Goal: Task Accomplishment & Management: Complete application form

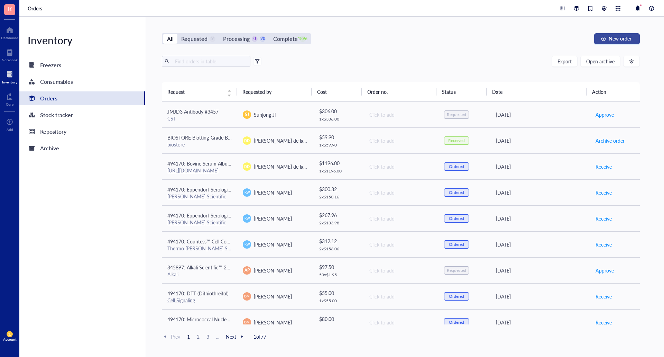
click at [628, 41] on span "New order" at bounding box center [620, 39] width 23 height 6
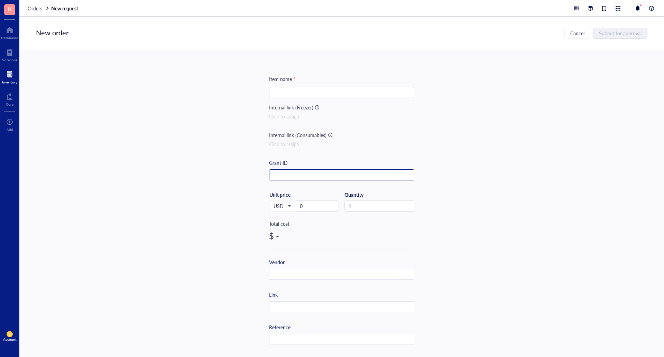
click at [294, 171] on input "text" at bounding box center [341, 174] width 145 height 11
paste input "4-15% Criterion TGX Gel 26W 15 µl"
type input "4-15% Criterion TGX Gel 26W 15 µl"
click at [308, 92] on input "search" at bounding box center [341, 92] width 137 height 10
paste input "4-15% Criterion TGX Gel 26W 15 µl"
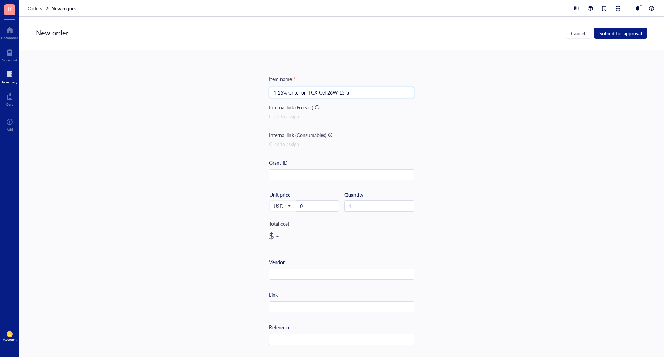
type input "4-15% Criterion TGX Gel 26W 15 µl"
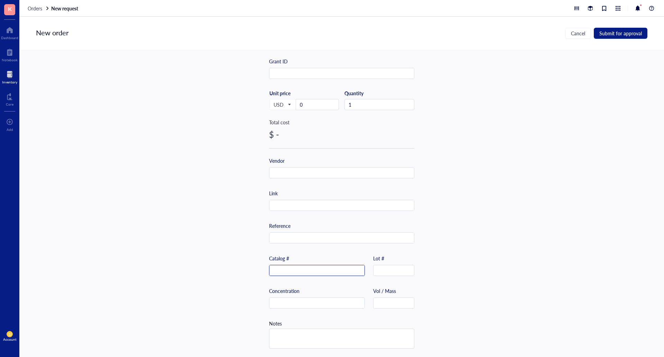
click at [293, 269] on input "text" at bounding box center [316, 270] width 95 height 11
paste input "5671085"
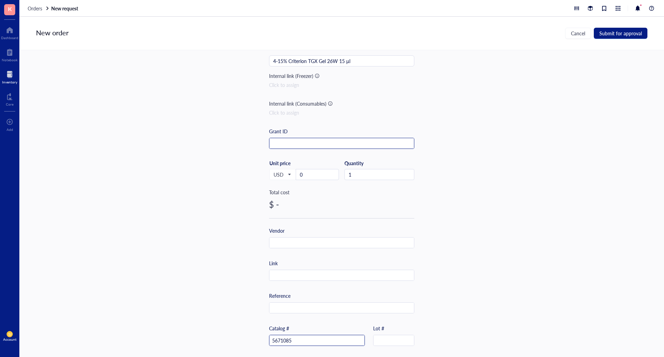
scroll to position [0, 0]
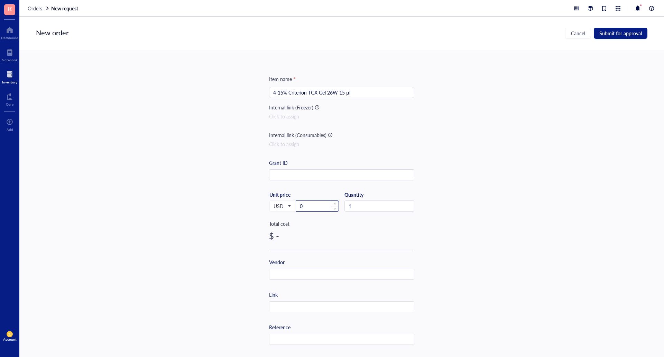
type input "5671085"
drag, startPoint x: 319, startPoint y: 207, endPoint x: 240, endPoint y: 199, distance: 79.6
click at [247, 199] on div "Item name * 4-15% Criterion TGX Gel 26W 15 µl Internal link (Freezer) Click to …" at bounding box center [341, 203] width 645 height 306
type input "15"
type input "30"
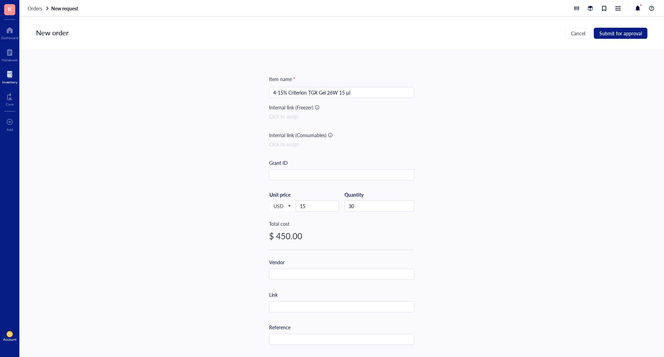
click at [358, 260] on div "Vendor" at bounding box center [341, 268] width 145 height 21
click at [331, 273] on input "text" at bounding box center [341, 274] width 145 height 11
paste input "Bio-Rad"
type input "Bio-Rad"
drag, startPoint x: 476, startPoint y: 285, endPoint x: 472, endPoint y: 280, distance: 6.1
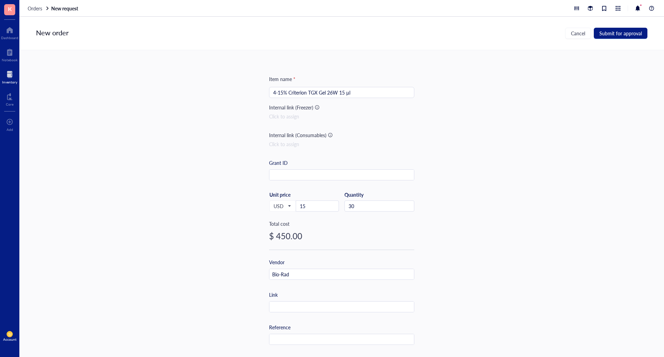
click at [473, 281] on div "Item name * 4-15% Criterion TGX Gel 26W 15 µl Internal link (Freezer) Click to …" at bounding box center [341, 203] width 645 height 306
drag, startPoint x: 615, startPoint y: 25, endPoint x: 619, endPoint y: 31, distance: 7.2
click at [616, 28] on div "New order Cancel Submit for approval" at bounding box center [341, 34] width 645 height 34
click at [293, 94] on input "4-15% Criterion TGX Gel 26W 15 µl" at bounding box center [341, 92] width 137 height 10
type input "[Biostore] 4-15% Criterion TGX Gel 26W 15 µl"
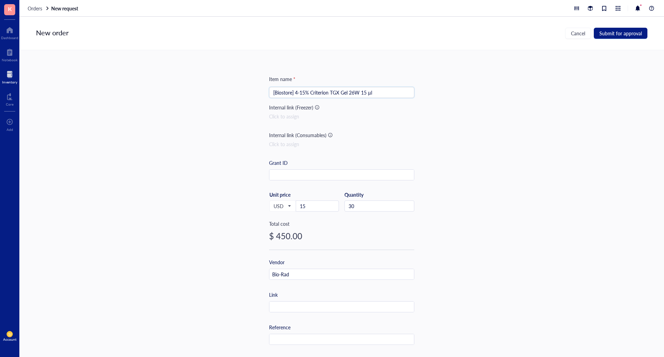
click at [607, 39] on div "New order Cancel Submit for approval" at bounding box center [341, 34] width 645 height 34
click at [612, 38] on button "Submit for approval" at bounding box center [621, 33] width 54 height 11
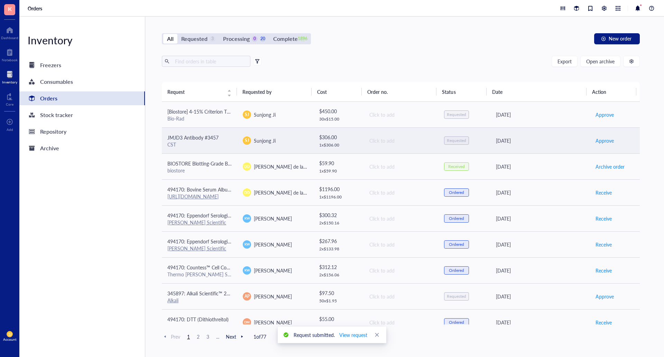
click at [178, 137] on span "JMJD3 Antibody #3457" at bounding box center [192, 137] width 51 height 7
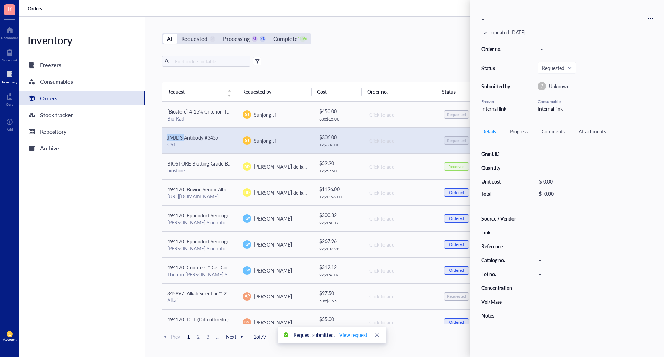
click at [178, 137] on span "JMJD3 Antibody #3457" at bounding box center [192, 137] width 51 height 7
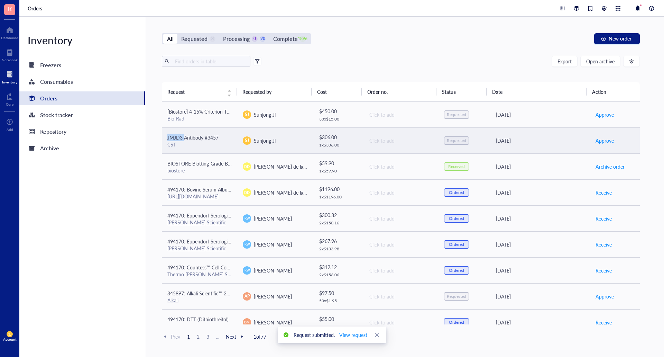
copy span "JMJD3"
